Goal: Information Seeking & Learning: Understand process/instructions

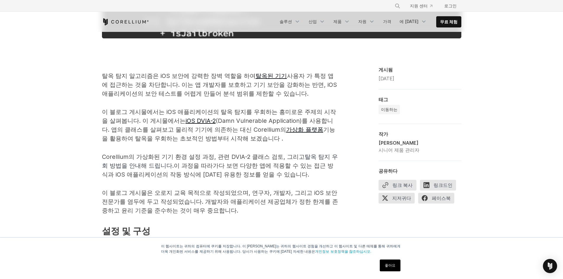
scroll to position [295, 0]
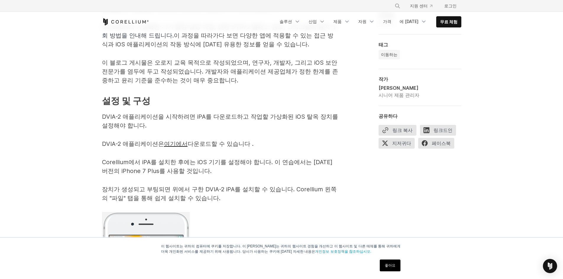
scroll to position [413, 0]
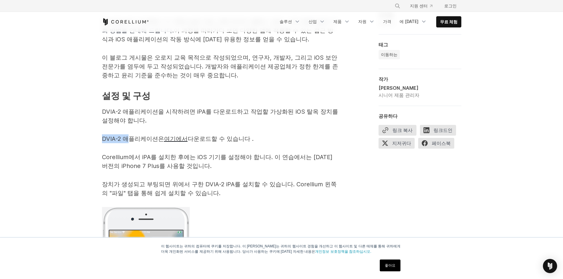
drag, startPoint x: 103, startPoint y: 140, endPoint x: 128, endPoint y: 138, distance: 24.9
click at [132, 137] on font "DVIA-2 애플리케이션은" at bounding box center [133, 138] width 62 height 7
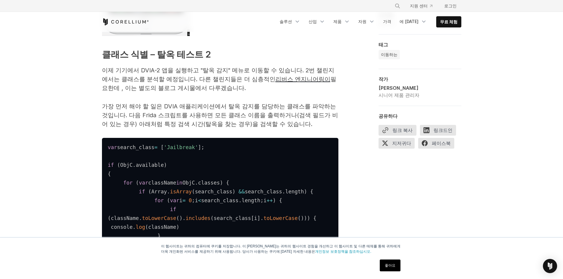
scroll to position [797, 0]
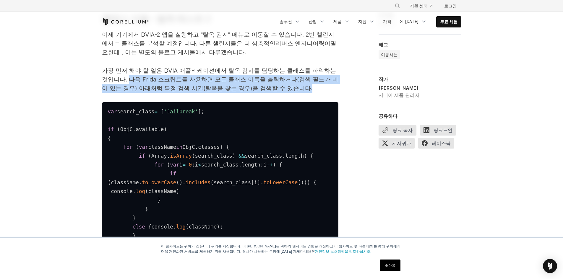
drag, startPoint x: 131, startPoint y: 79, endPoint x: 310, endPoint y: 87, distance: 179.1
click at [311, 86] on font "가장 먼저 해야 할 일은 DVIA 애플리케이션에서 탈옥 감지를 담당하는 클래스를 파악하는 것입니다. 다음 Frida 스크립트를 사용하면 모든 …" at bounding box center [220, 79] width 236 height 25
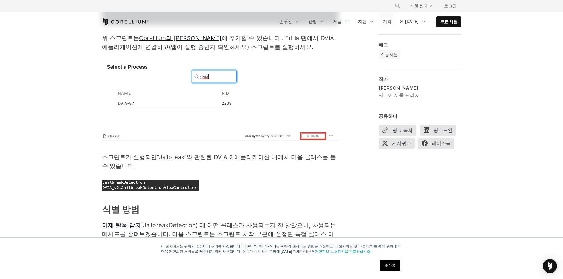
scroll to position [1034, 0]
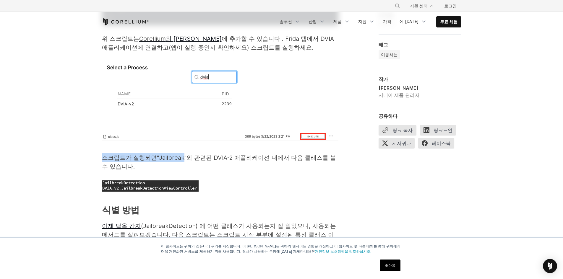
drag, startPoint x: 103, startPoint y: 177, endPoint x: 187, endPoint y: 176, distance: 83.6
click at [187, 171] on p "스크립트가 실행되면 "Jailbreak"와 관련된 DVIA-2 애플리케이션 내에서 다음 클래스를 볼 수 있습니다 ." at bounding box center [220, 162] width 236 height 18
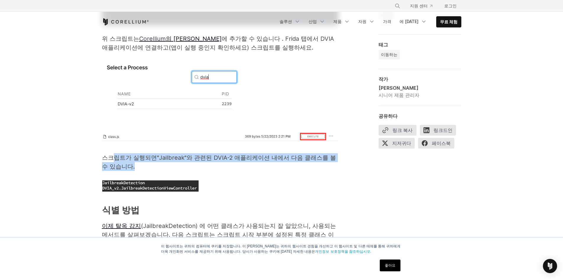
drag, startPoint x: 115, startPoint y: 175, endPoint x: 309, endPoint y: 187, distance: 194.4
click at [309, 171] on p "스크립트가 실행되면 "Jailbreak"와 관련된 DVIA-2 애플리케이션 내에서 다음 클래스를 볼 수 있습니다 ." at bounding box center [220, 162] width 236 height 18
click at [273, 171] on p "스크립트가 실행되면 "Jailbreak"와 관련된 DVIA-2 애플리케이션 내에서 다음 클래스를 볼 수 있습니다 ." at bounding box center [220, 162] width 236 height 18
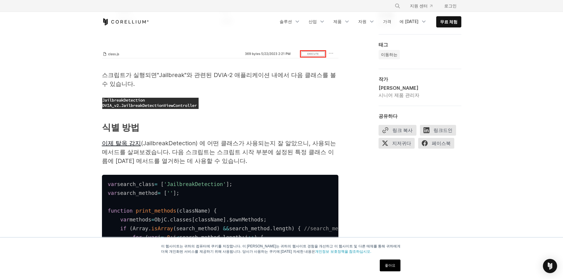
scroll to position [1152, 0]
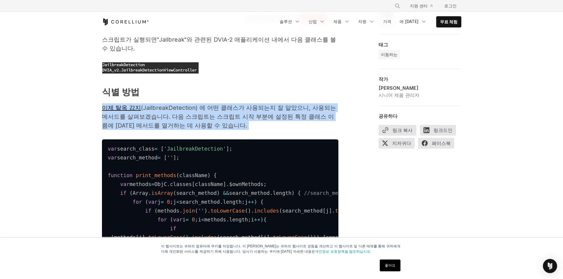
drag, startPoint x: 82, startPoint y: 128, endPoint x: 267, endPoint y: 140, distance: 184.6
click at [256, 130] on p "이제 탈옥 감지 (JailbreakDetection) 에 어떤 클래스가 사용되는지 잘 알았으니 , 사용되는 메서드를 살펴보겠습니다. 다음 스크…" at bounding box center [220, 116] width 236 height 27
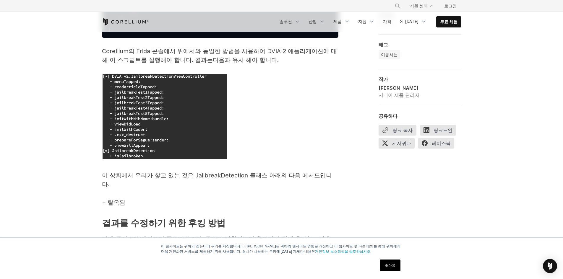
scroll to position [1624, 0]
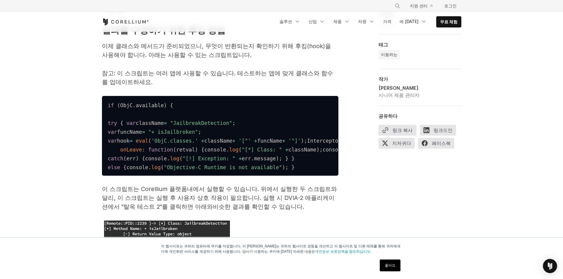
scroll to position [1831, 0]
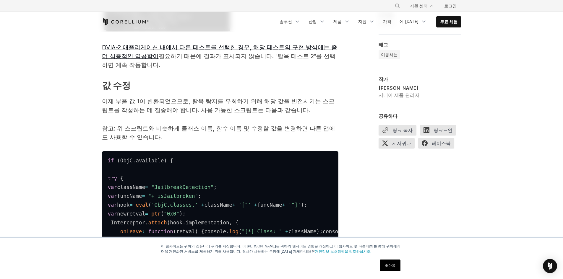
scroll to position [2067, 0]
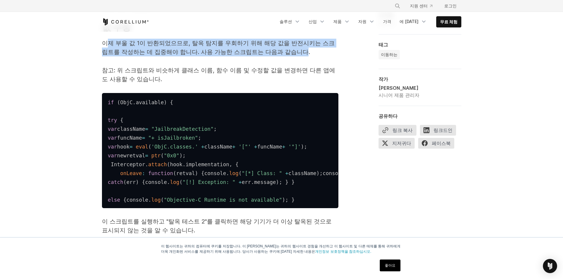
drag, startPoint x: 110, startPoint y: 147, endPoint x: 305, endPoint y: 155, distance: 195.6
click at [305, 56] on font "이제 부울 값 1이 반환되었으므로, 탈옥 탐지를 우회하기 위해 해당 값을 반전시키는 스크립트를 작성하는 데 집중해야 합니다. 사용 가능한 스크…" at bounding box center [218, 48] width 232 height 16
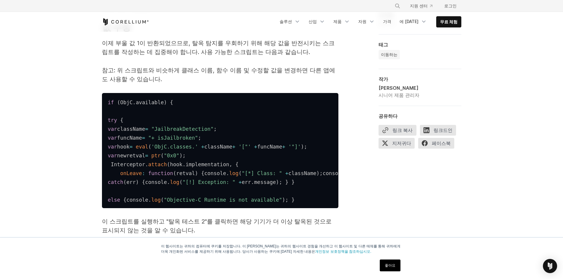
click at [323, 56] on p "이제 부울 값 1이 반환되었으므로, 탈옥 탐지를 우회하기 위해 해당 값을 반전시키는 스크립트를 작성하는 데 집중해야 합니다. 사용 가능한 스크…" at bounding box center [220, 48] width 236 height 18
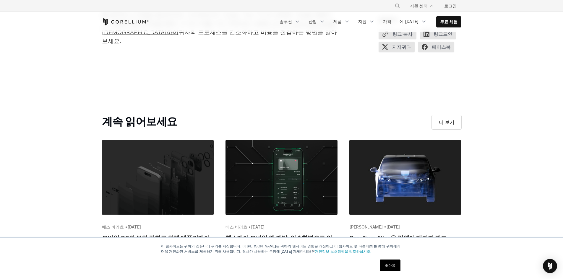
scroll to position [2599, 0]
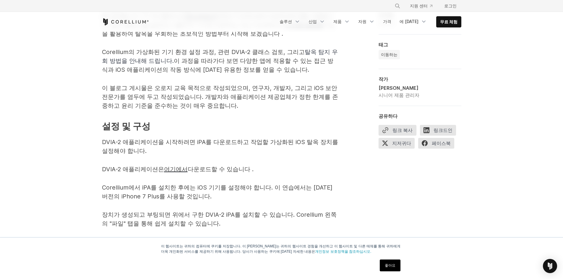
scroll to position [384, 0]
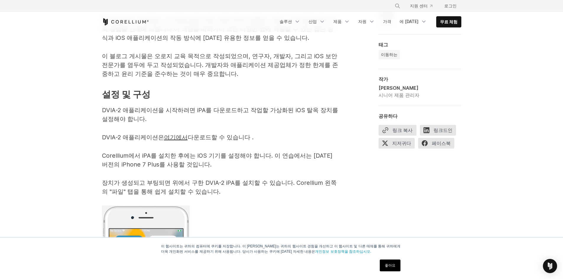
scroll to position [413, 0]
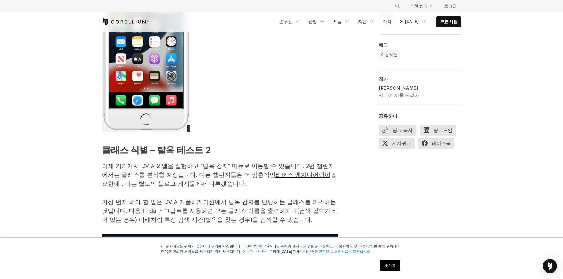
scroll to position [768, 0]
